Goal: Information Seeking & Learning: Learn about a topic

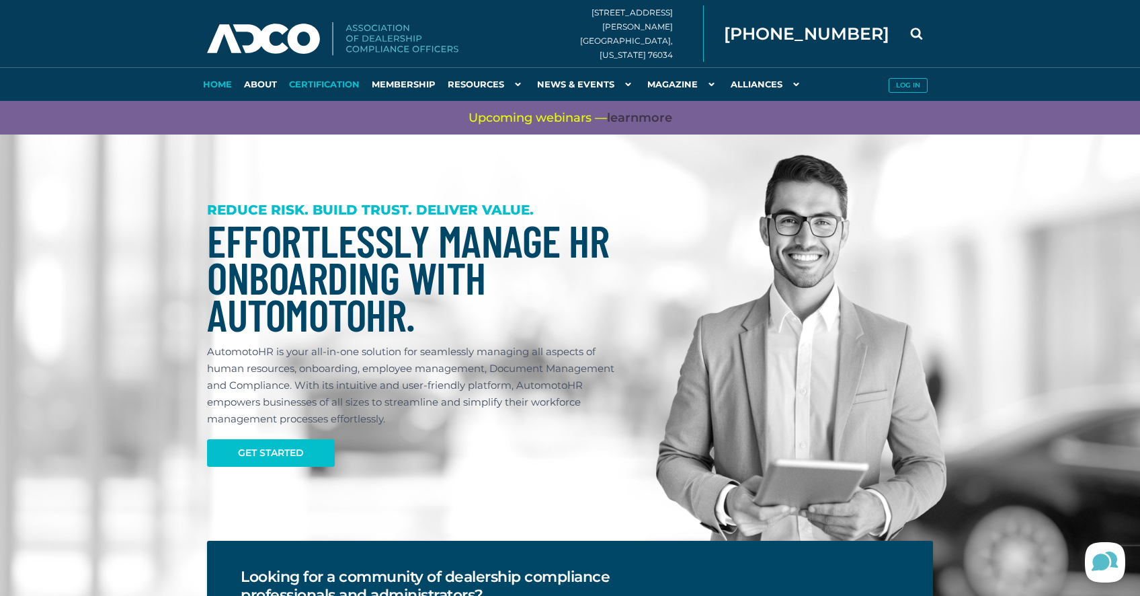
click at [315, 88] on link "Certification" at bounding box center [324, 84] width 83 height 34
click at [386, 40] on img at bounding box center [332, 39] width 251 height 34
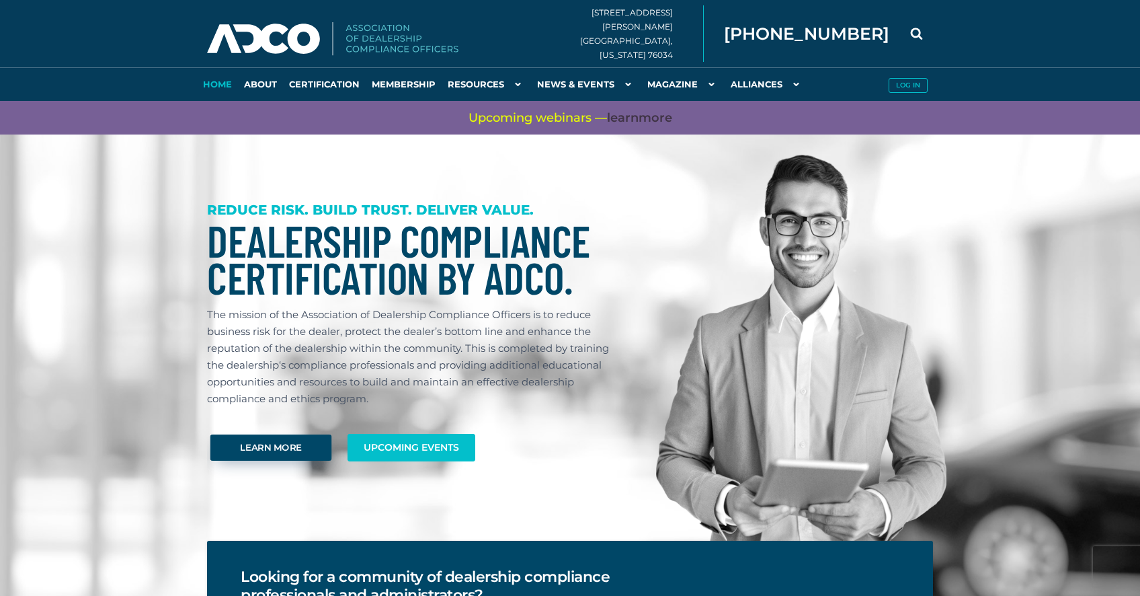
click at [275, 451] on link "Learn More" at bounding box center [271, 447] width 122 height 26
